Goal: Navigation & Orientation: Find specific page/section

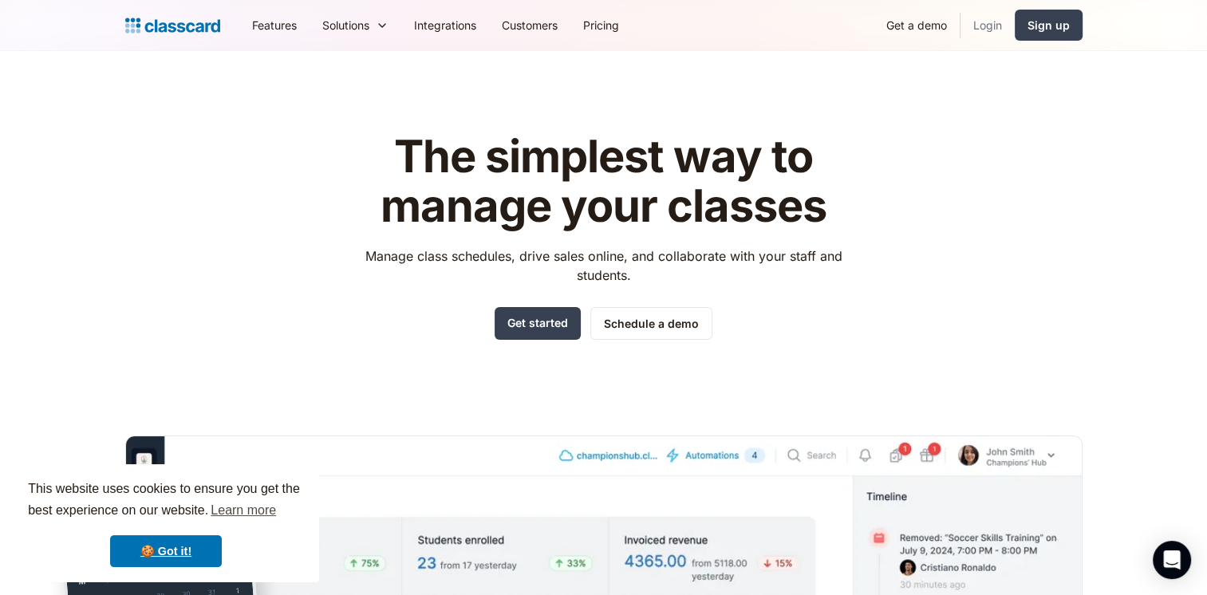
click at [981, 27] on link "Login" at bounding box center [988, 25] width 54 height 36
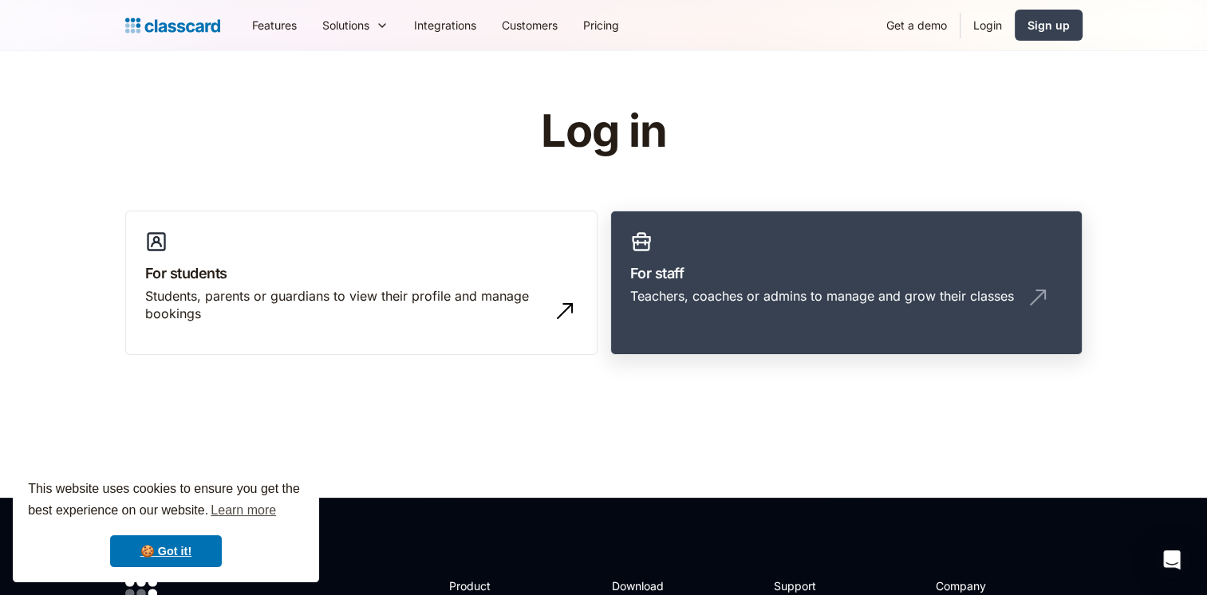
click at [772, 274] on h3 "For staff" at bounding box center [846, 274] width 432 height 22
